Goal: Navigation & Orientation: Understand site structure

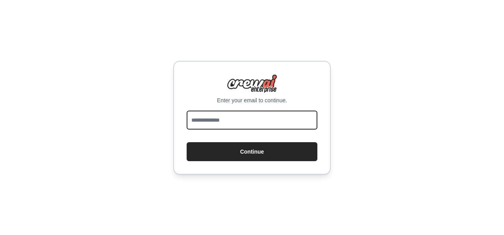
click at [202, 121] on input "email" at bounding box center [252, 119] width 131 height 19
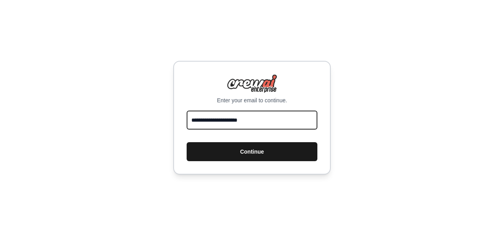
type input "**********"
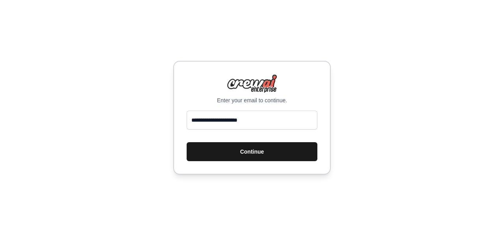
click at [231, 155] on button "Continue" at bounding box center [252, 151] width 131 height 19
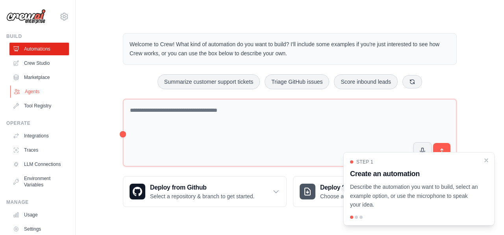
click at [33, 89] on link "Agents" at bounding box center [40, 91] width 60 height 13
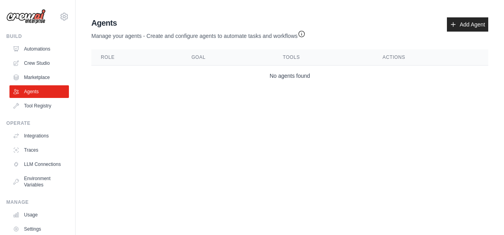
click at [29, 22] on img at bounding box center [25, 16] width 39 height 15
click at [61, 15] on icon at bounding box center [64, 16] width 7 height 7
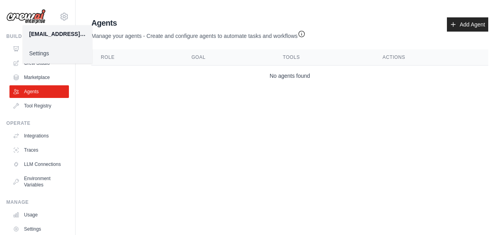
click at [114, 103] on main "Agent Usage Guide To use an agent in your CrewAI project, you can initialize it…" at bounding box center [290, 53] width 429 height 106
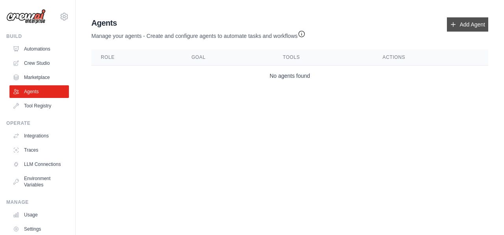
click at [460, 22] on link "Add Agent" at bounding box center [467, 24] width 41 height 14
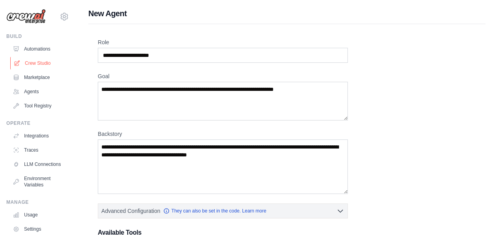
click at [35, 63] on link "Crew Studio" at bounding box center [40, 63] width 60 height 13
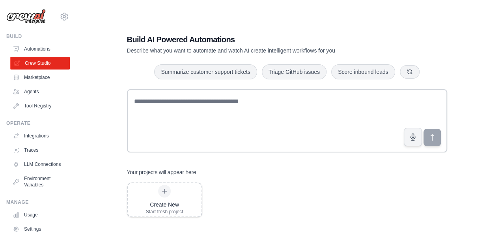
drag, startPoint x: 0, startPoint y: 0, endPoint x: 35, endPoint y: 63, distance: 72.4
click at [35, 63] on link "Crew Studio" at bounding box center [40, 63] width 60 height 13
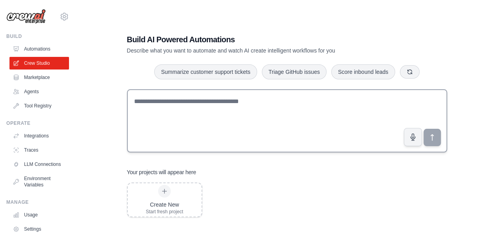
scroll to position [16, 0]
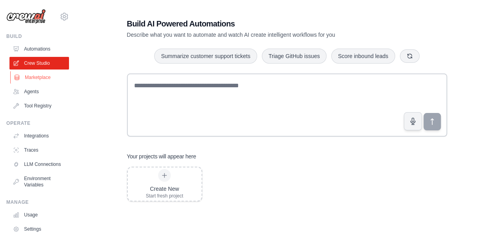
click at [34, 79] on link "Marketplace" at bounding box center [40, 77] width 60 height 13
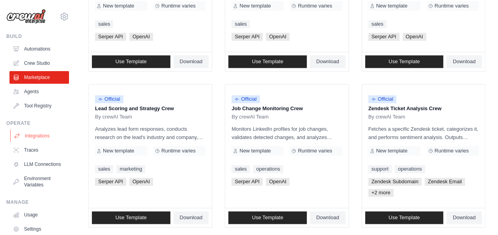
scroll to position [48, 0]
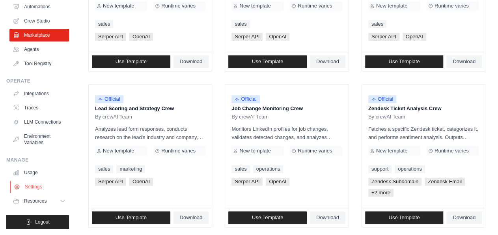
click at [35, 186] on link "Settings" at bounding box center [40, 186] width 60 height 13
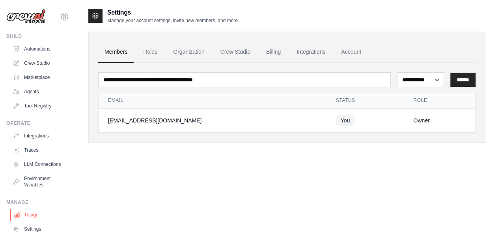
scroll to position [48, 0]
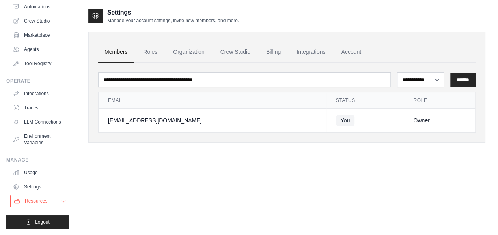
click at [30, 201] on span "Resources" at bounding box center [36, 200] width 22 height 6
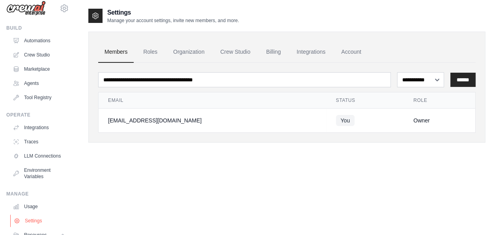
scroll to position [0, 0]
